Goal: Task Accomplishment & Management: Use online tool/utility

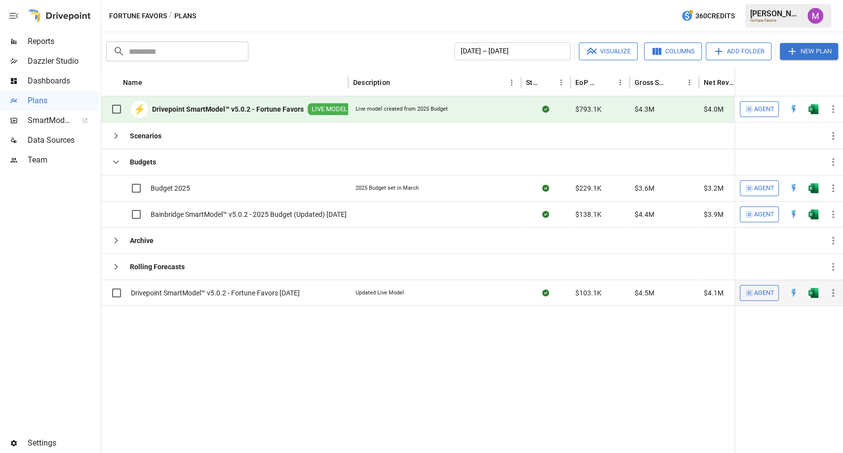
drag, startPoint x: 316, startPoint y: 293, endPoint x: 130, endPoint y: 292, distance: 185.6
click at [130, 292] on div "Drivepoint SmartModel™ v5.0.2 - Fortune Favors [DATE]" at bounding box center [224, 292] width 247 height 26
copy span "Drivepoint SmartModel™ v5.0.2 - Fortune Favors [DATE]"
click at [239, 293] on span "Drivepoint SmartModel™ v5.0.2 - Fortune Favors [DATE]" at bounding box center [215, 293] width 169 height 10
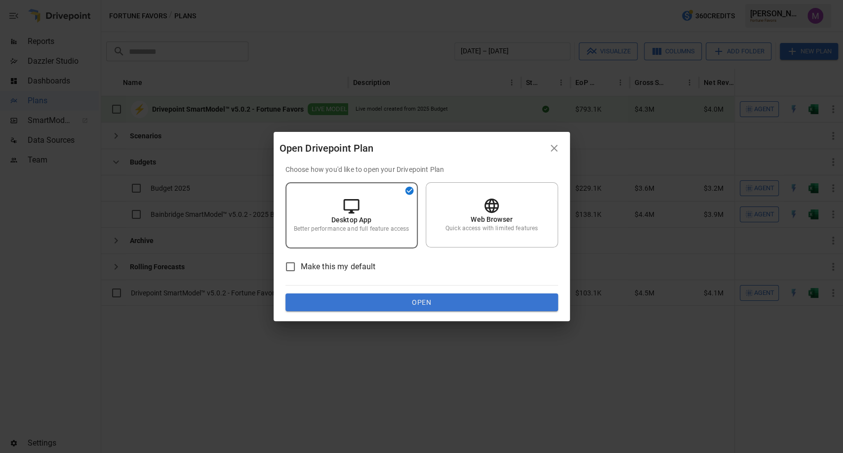
click at [358, 301] on button "Open" at bounding box center [421, 302] width 273 height 18
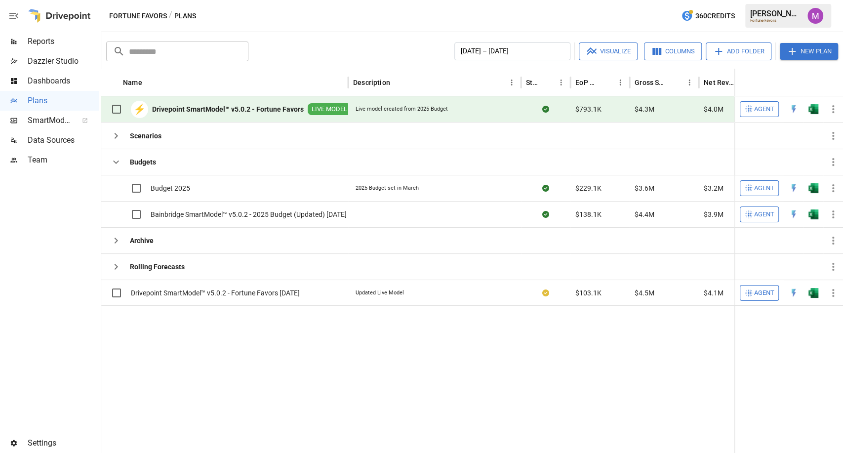
click at [42, 35] on div "Reports" at bounding box center [49, 42] width 99 height 20
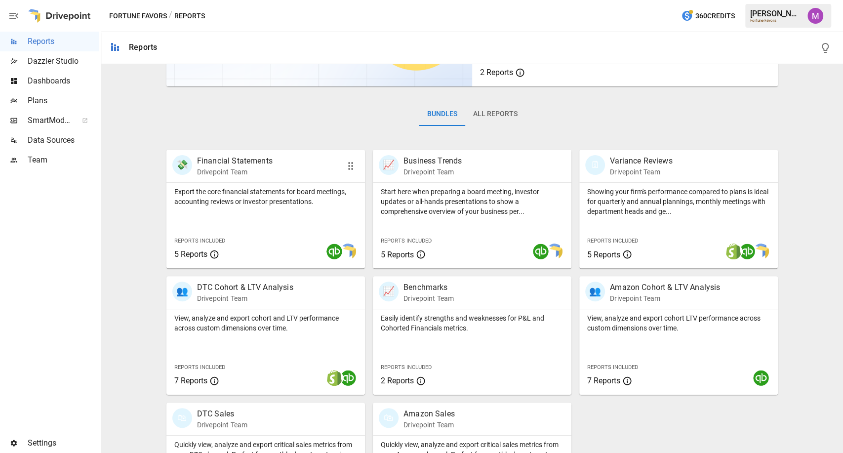
scroll to position [173, 0]
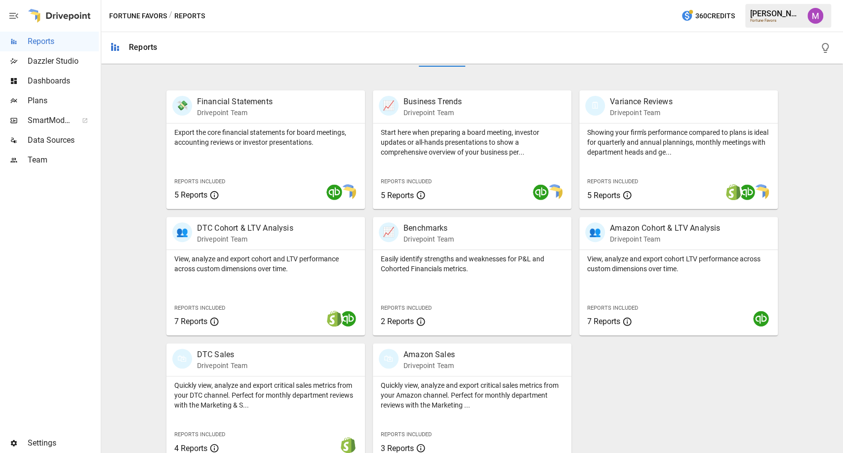
click at [50, 272] on div at bounding box center [49, 301] width 99 height 263
click at [47, 104] on span "Plans" at bounding box center [63, 101] width 71 height 12
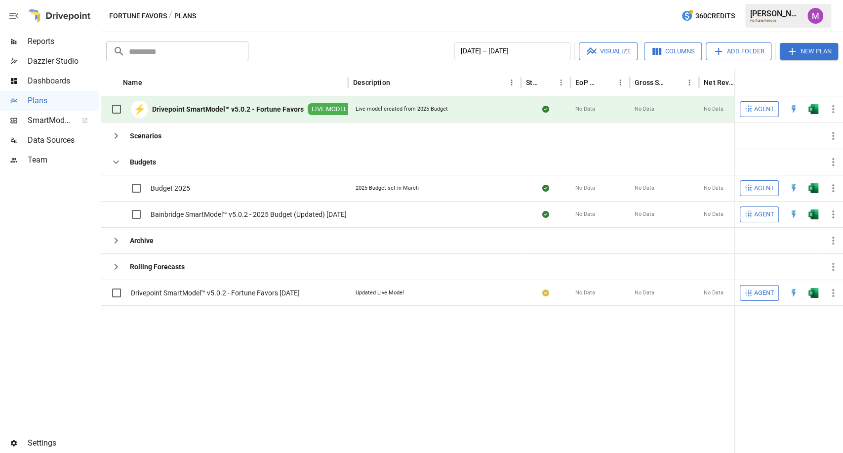
click at [39, 32] on div "Reports" at bounding box center [49, 42] width 99 height 20
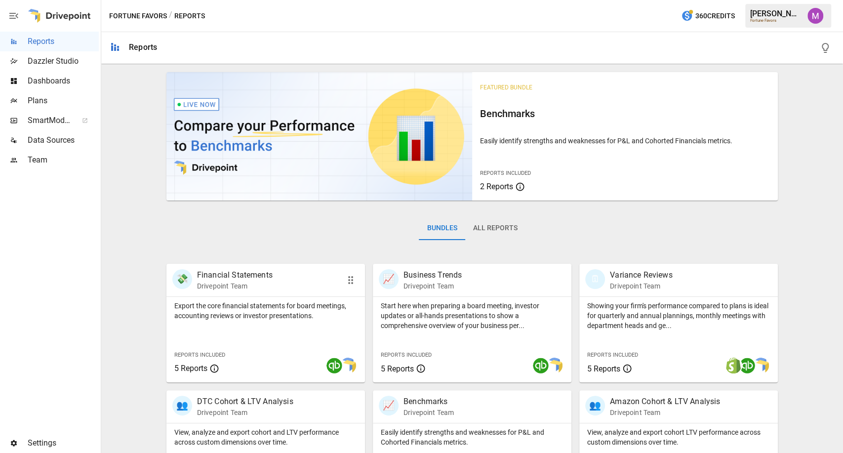
scroll to position [94, 0]
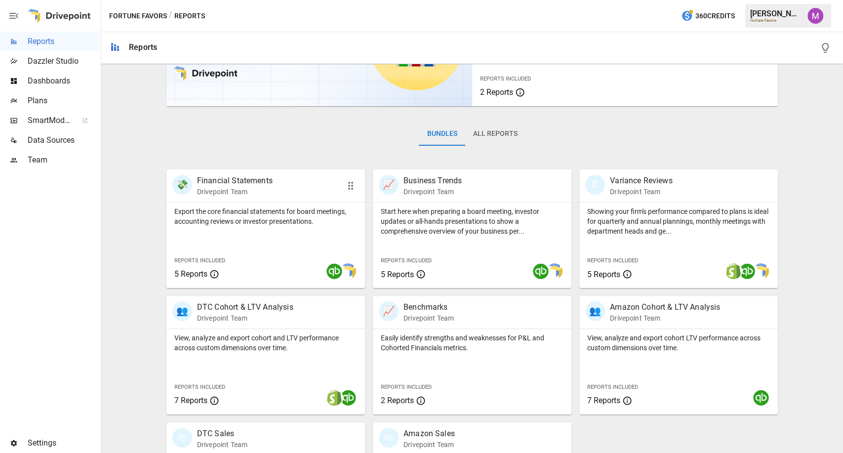
click at [271, 271] on div at bounding box center [307, 271] width 100 height 18
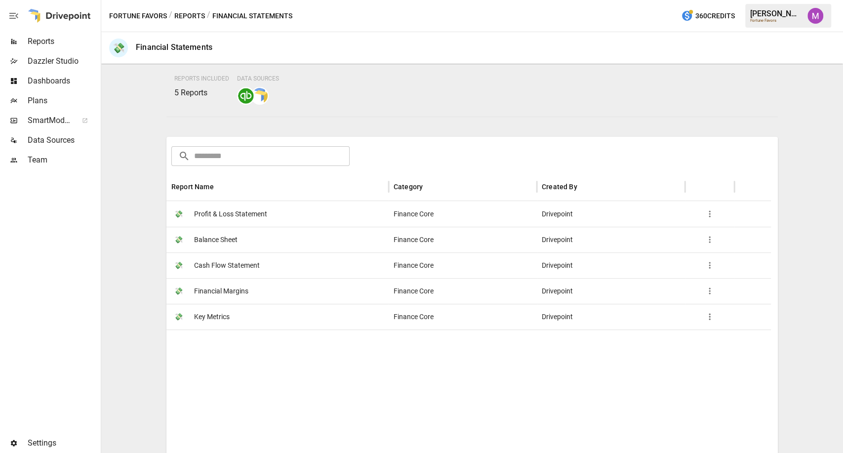
scroll to position [89, 0]
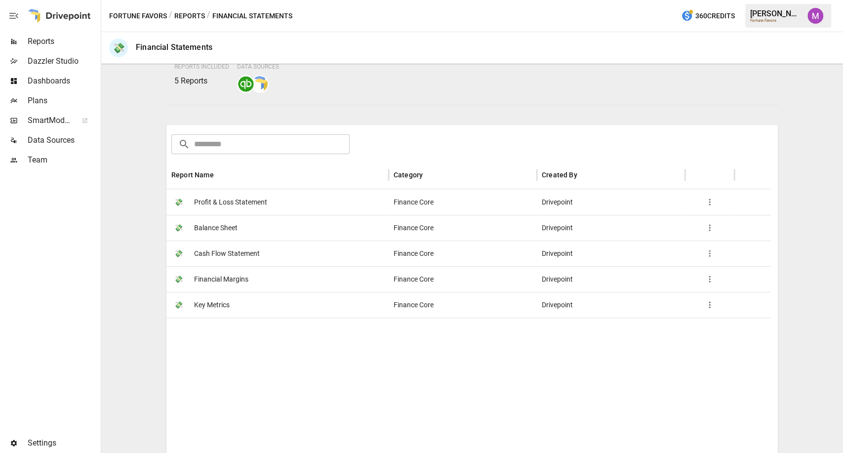
click at [206, 201] on span "Profit & Loss Statement" at bounding box center [230, 202] width 73 height 25
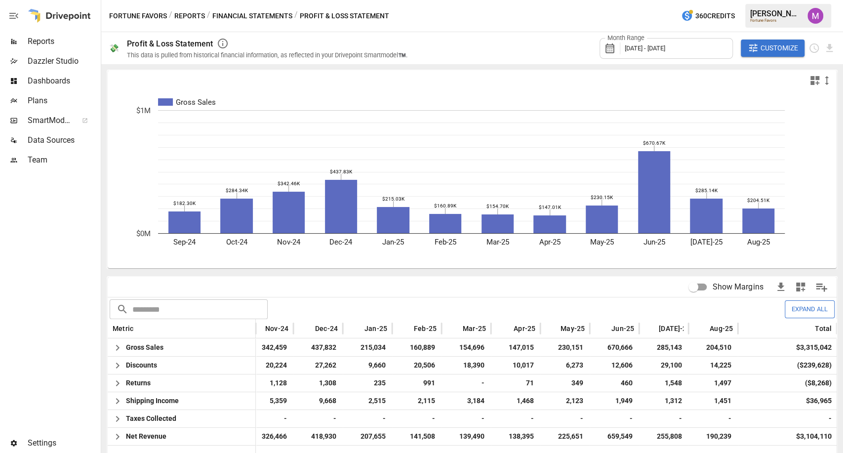
click at [49, 40] on span "Reports" at bounding box center [63, 42] width 71 height 12
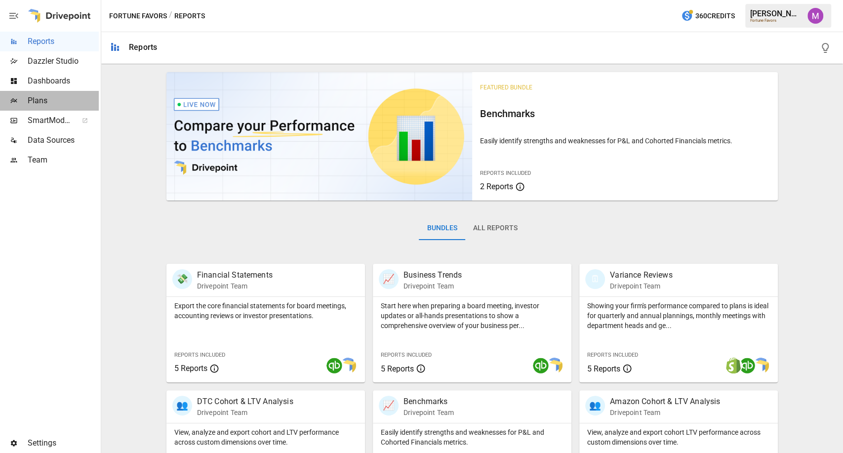
click at [35, 103] on span "Plans" at bounding box center [63, 101] width 71 height 12
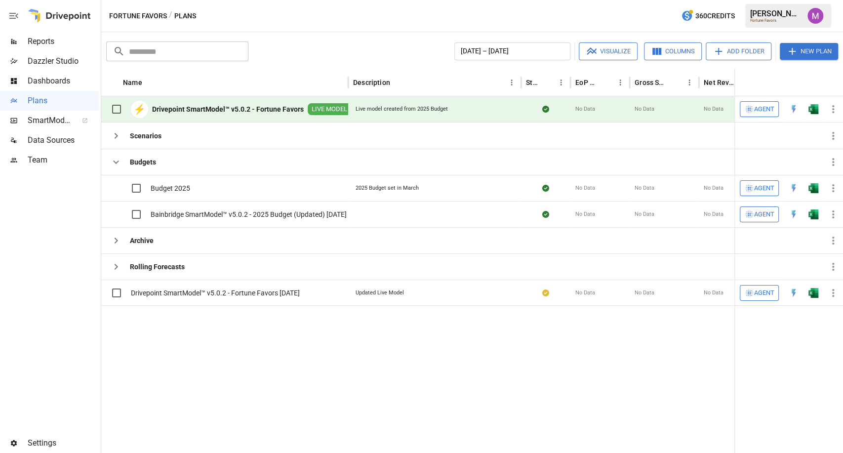
click at [209, 108] on b "Drivepoint SmartModel™ v5.0.2 - Fortune Favors" at bounding box center [228, 109] width 152 height 10
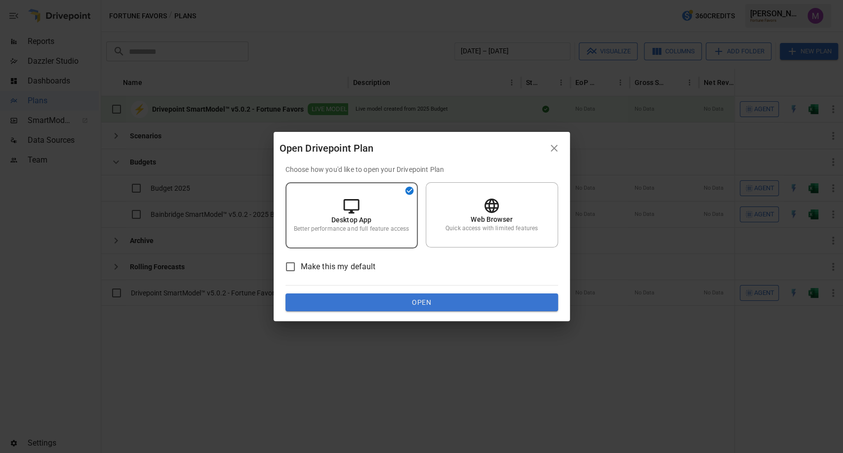
click at [427, 299] on button "Open" at bounding box center [421, 302] width 273 height 18
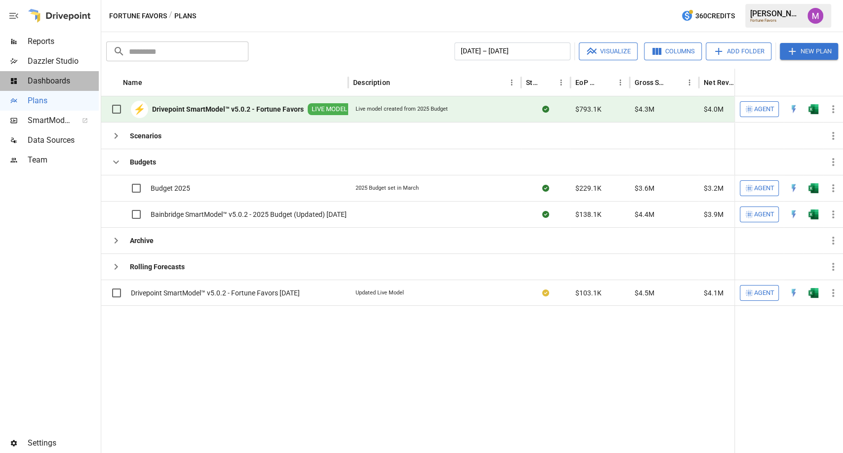
click at [47, 78] on span "Dashboards" at bounding box center [63, 81] width 71 height 12
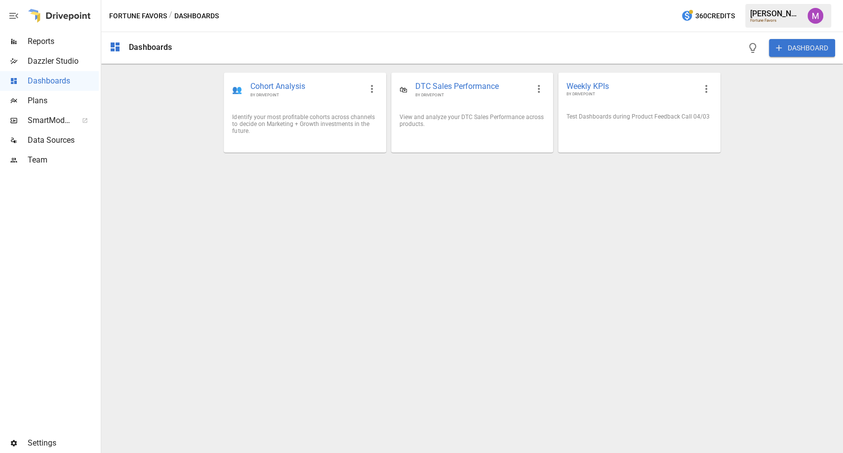
click at [46, 36] on span "Reports" at bounding box center [63, 42] width 71 height 12
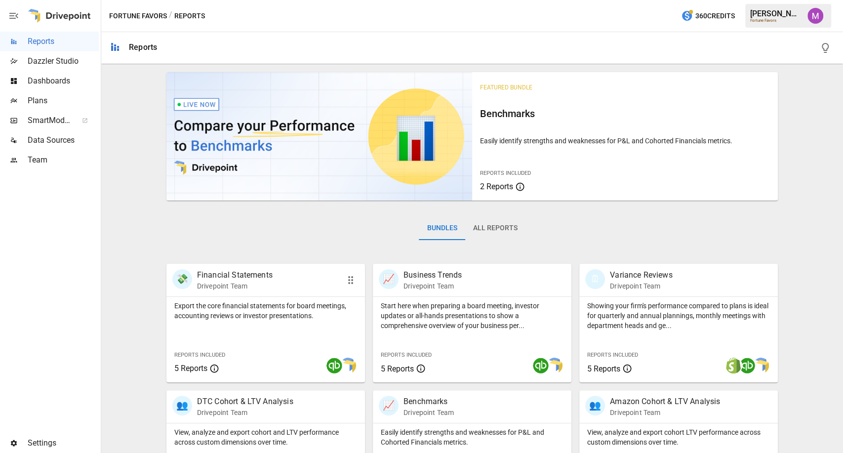
click at [224, 275] on p "Financial Statements" at bounding box center [235, 275] width 76 height 12
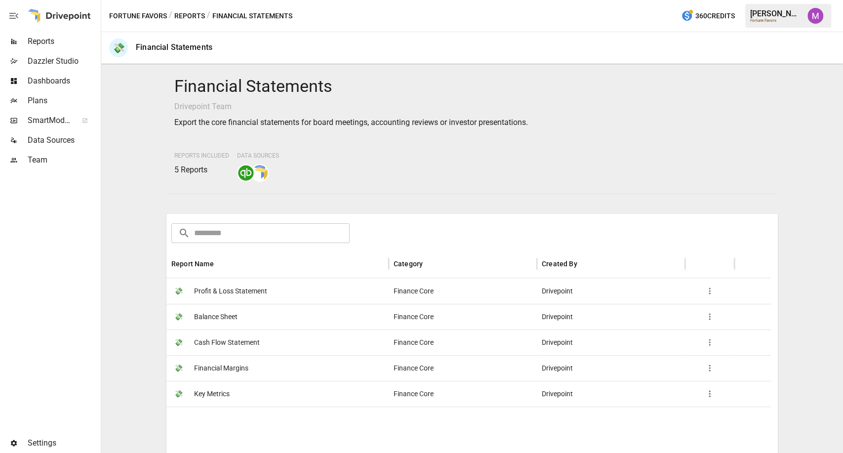
click at [251, 291] on span "Profit & Loss Statement" at bounding box center [230, 290] width 73 height 25
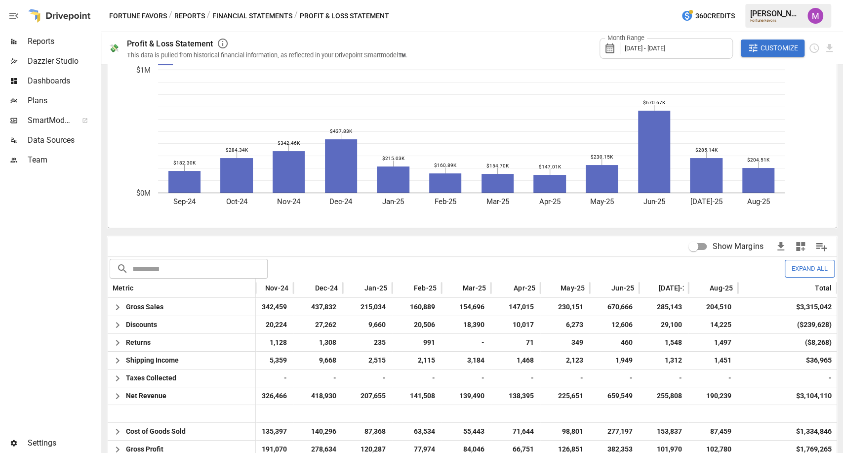
scroll to position [36, 0]
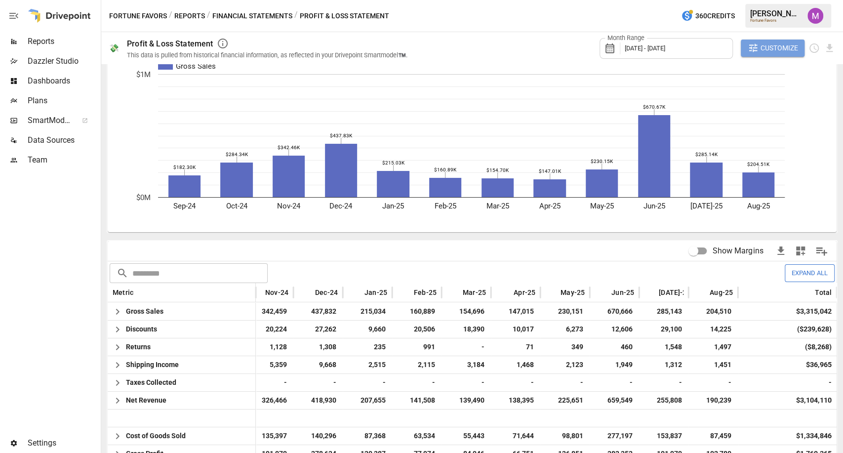
click at [774, 43] on span "Customize" at bounding box center [779, 48] width 38 height 12
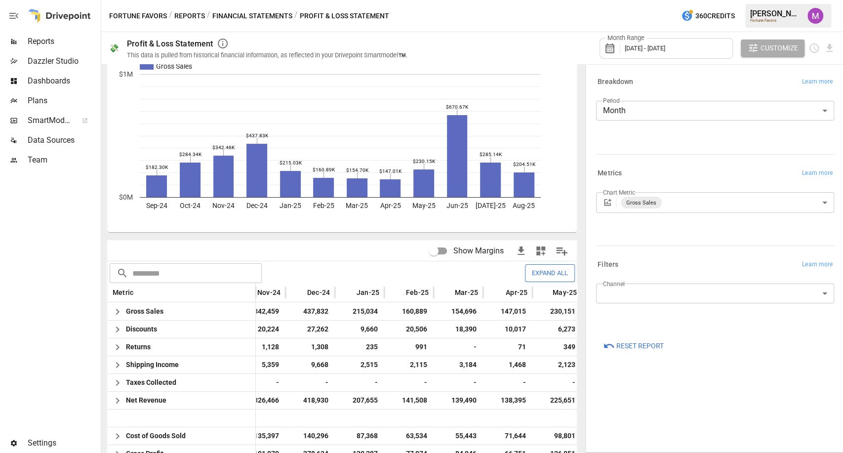
click at [42, 100] on span "Plans" at bounding box center [63, 101] width 71 height 12
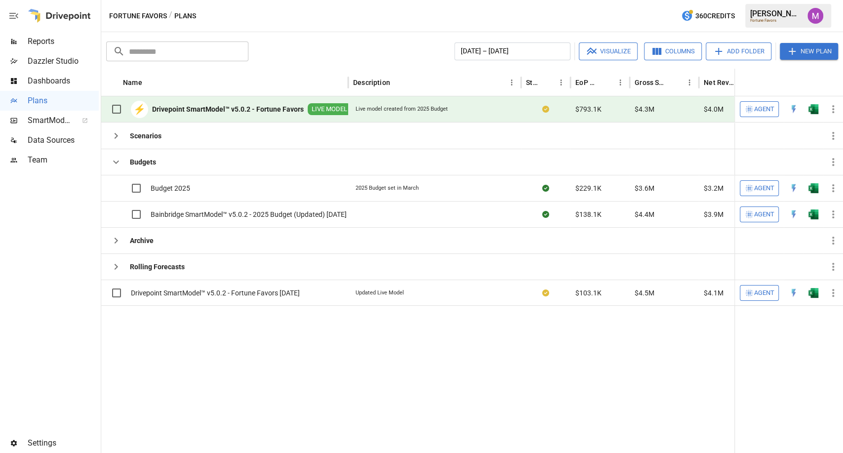
click at [832, 109] on icon "button" at bounding box center [833, 109] width 2 height 8
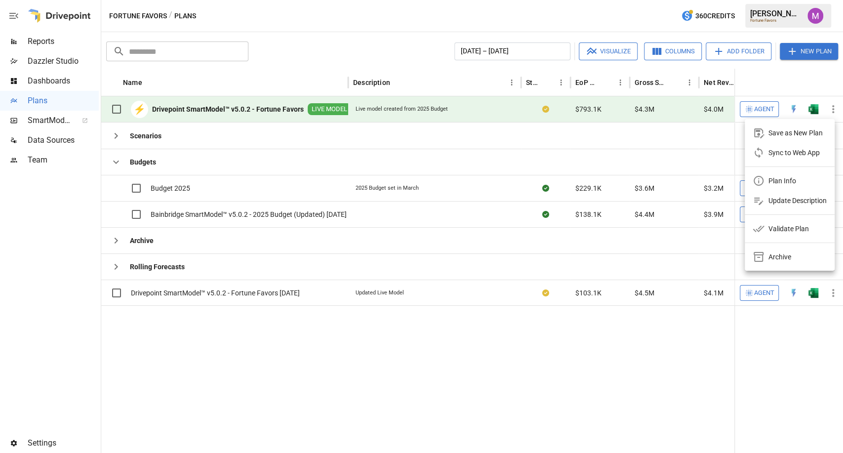
click at [778, 152] on div "Sync to Web App" at bounding box center [793, 153] width 51 height 12
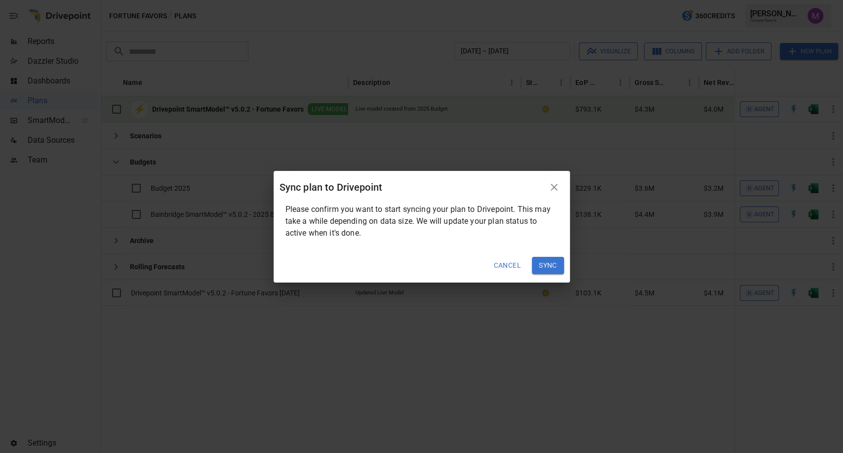
click at [549, 258] on button "Sync" at bounding box center [548, 266] width 32 height 18
